Goal: Contribute content

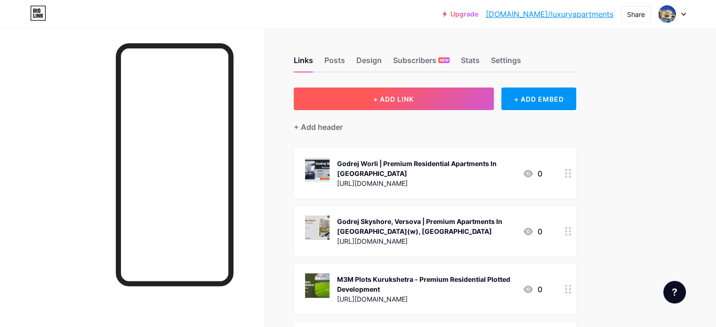
click at [414, 97] on span "+ ADD LINK" at bounding box center [393, 99] width 40 height 8
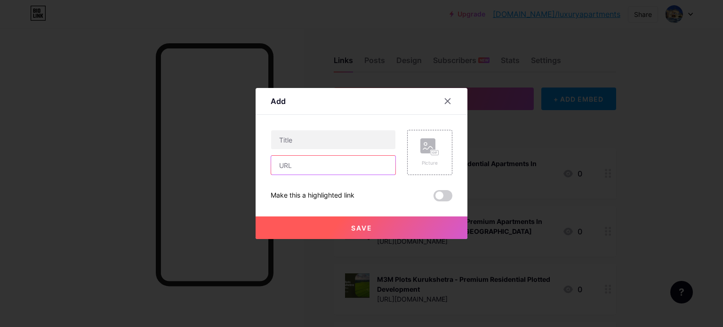
click at [313, 166] on input "text" at bounding box center [333, 165] width 124 height 19
paste input "[URL][DOMAIN_NAME]"
type input "[URL][DOMAIN_NAME]"
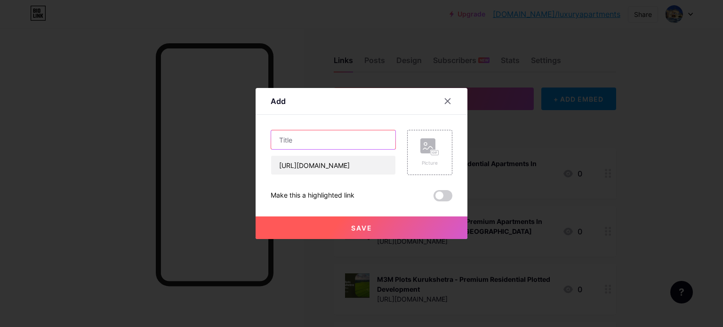
click at [320, 141] on input "text" at bounding box center [333, 139] width 124 height 19
paste input "Keystone [GEOGRAPHIC_DATA] - Upcoming Premium Apartments In [GEOGRAPHIC_DATA]"
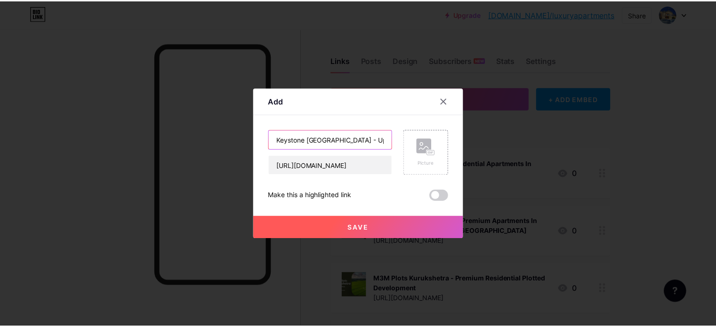
scroll to position [0, 107]
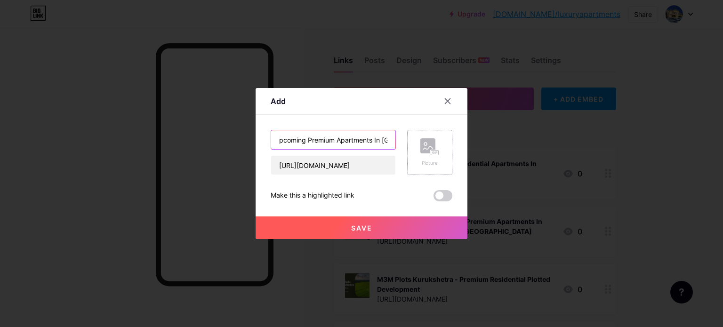
type input "Keystone [GEOGRAPHIC_DATA] - Upcoming Premium Apartments In [GEOGRAPHIC_DATA]"
click at [430, 159] on div "Picture" at bounding box center [429, 152] width 19 height 28
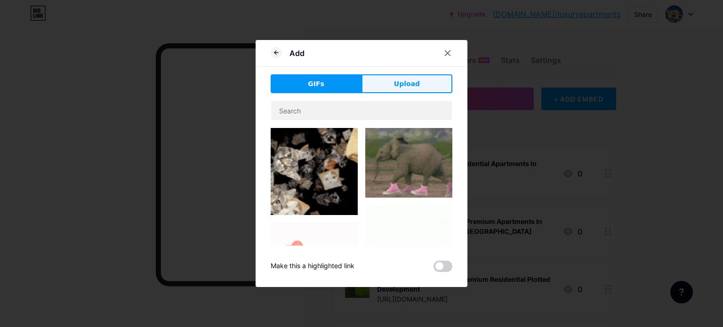
click at [399, 88] on span "Upload" at bounding box center [407, 84] width 26 height 10
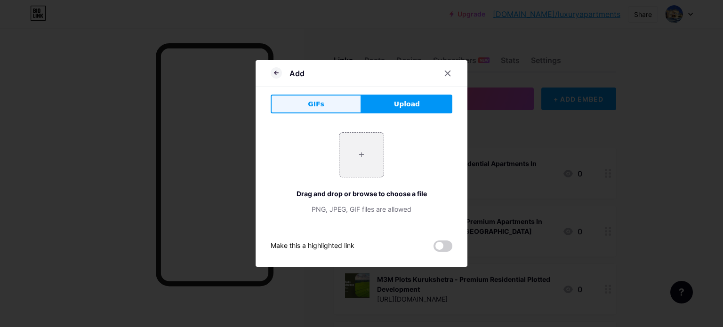
click at [319, 101] on span "GIFs" at bounding box center [316, 104] width 16 height 10
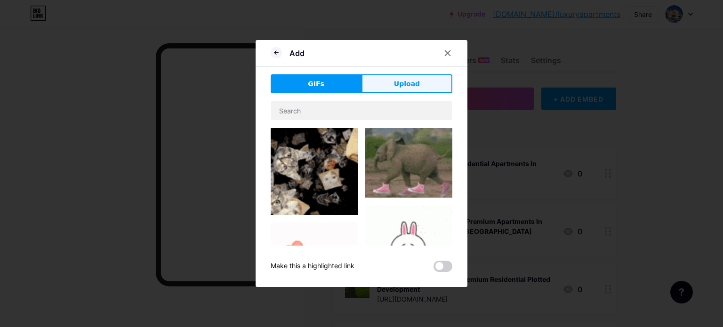
click at [417, 80] on button "Upload" at bounding box center [407, 83] width 91 height 19
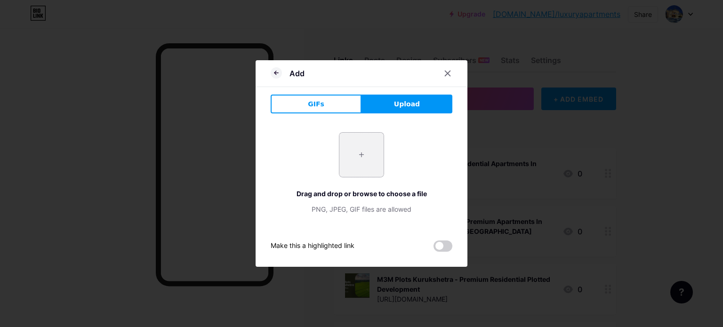
click at [366, 148] on input "file" at bounding box center [361, 155] width 44 height 44
type input "C:\fakepath\1.jpg"
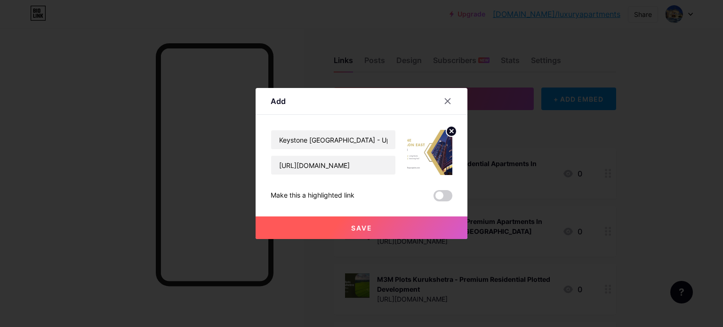
click at [362, 227] on span "Save" at bounding box center [361, 228] width 21 height 8
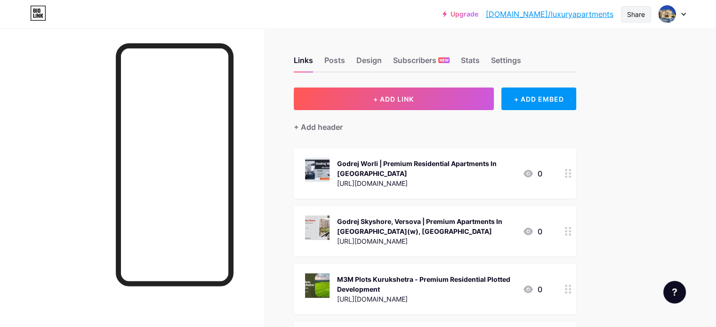
click at [648, 13] on div "Share" at bounding box center [636, 14] width 30 height 16
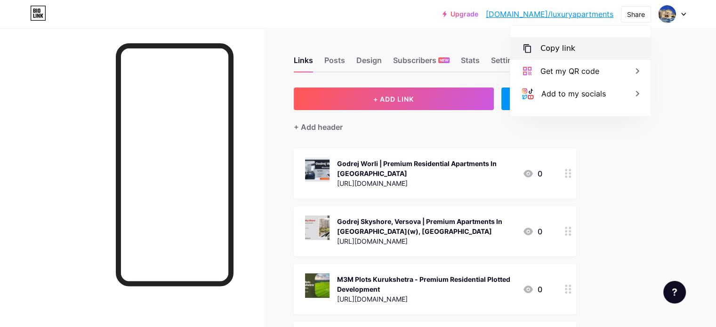
click at [570, 45] on div "Copy link" at bounding box center [557, 48] width 35 height 11
